Goal: Find specific page/section: Locate item on page

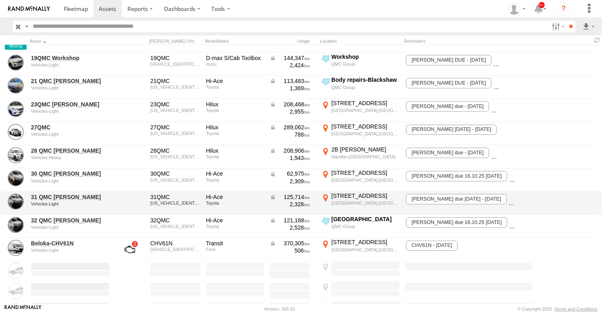
scroll to position [1029, 0]
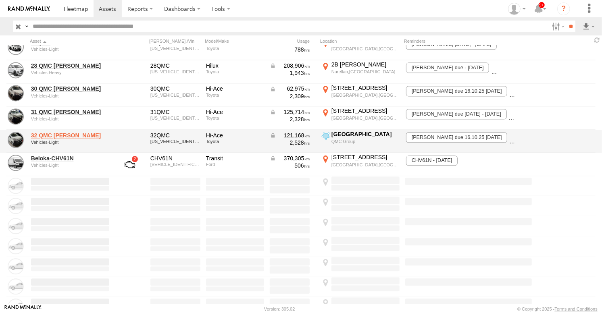
click at [56, 134] on link "32 QMC [PERSON_NAME]" at bounding box center [70, 135] width 78 height 7
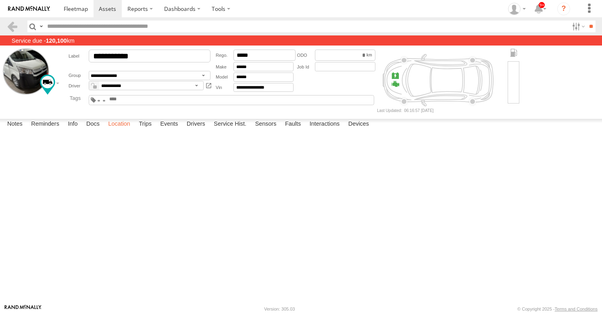
click at [126, 130] on label "Location" at bounding box center [119, 124] width 30 height 11
click at [23, 130] on label "Notes" at bounding box center [14, 124] width 23 height 11
click at [221, 130] on label "Service Hist." at bounding box center [230, 124] width 41 height 11
